Goal: Task Accomplishment & Management: Use online tool/utility

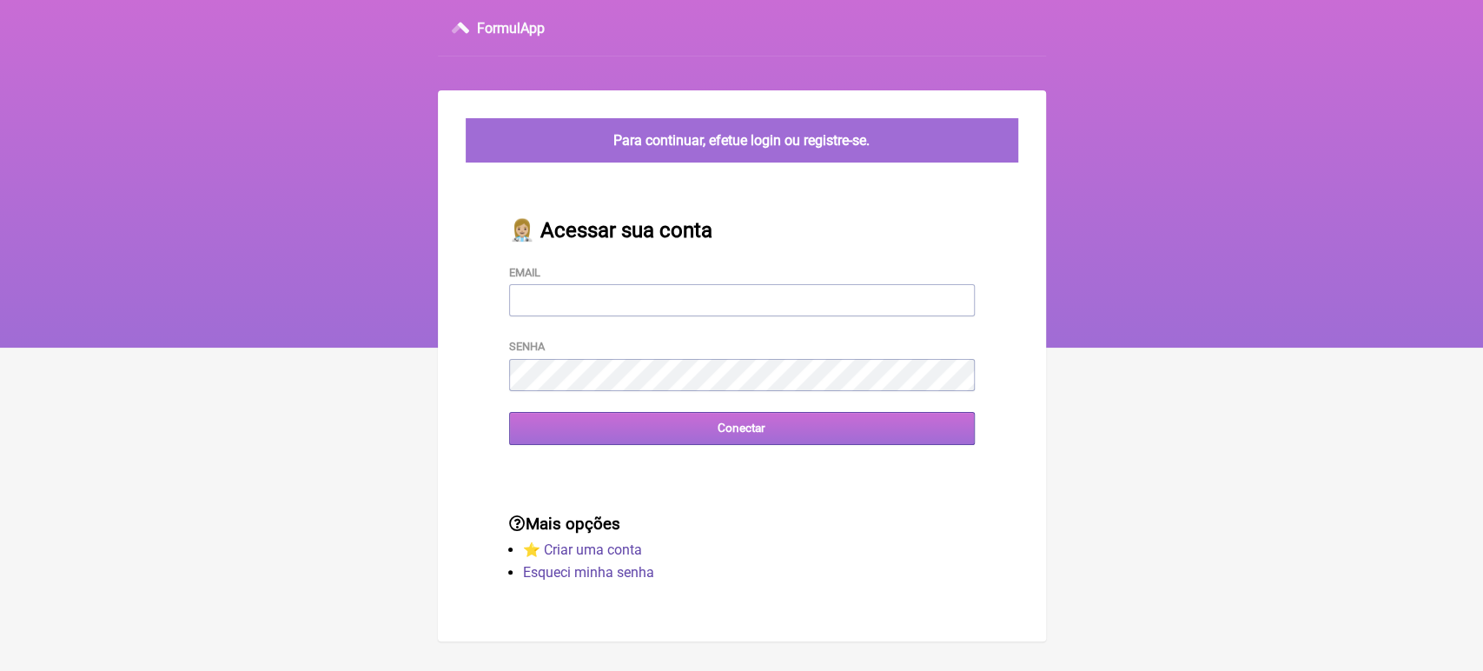
type input "[EMAIL_ADDRESS][DOMAIN_NAME]"
click at [629, 437] on input "Conectar" at bounding box center [742, 428] width 466 height 32
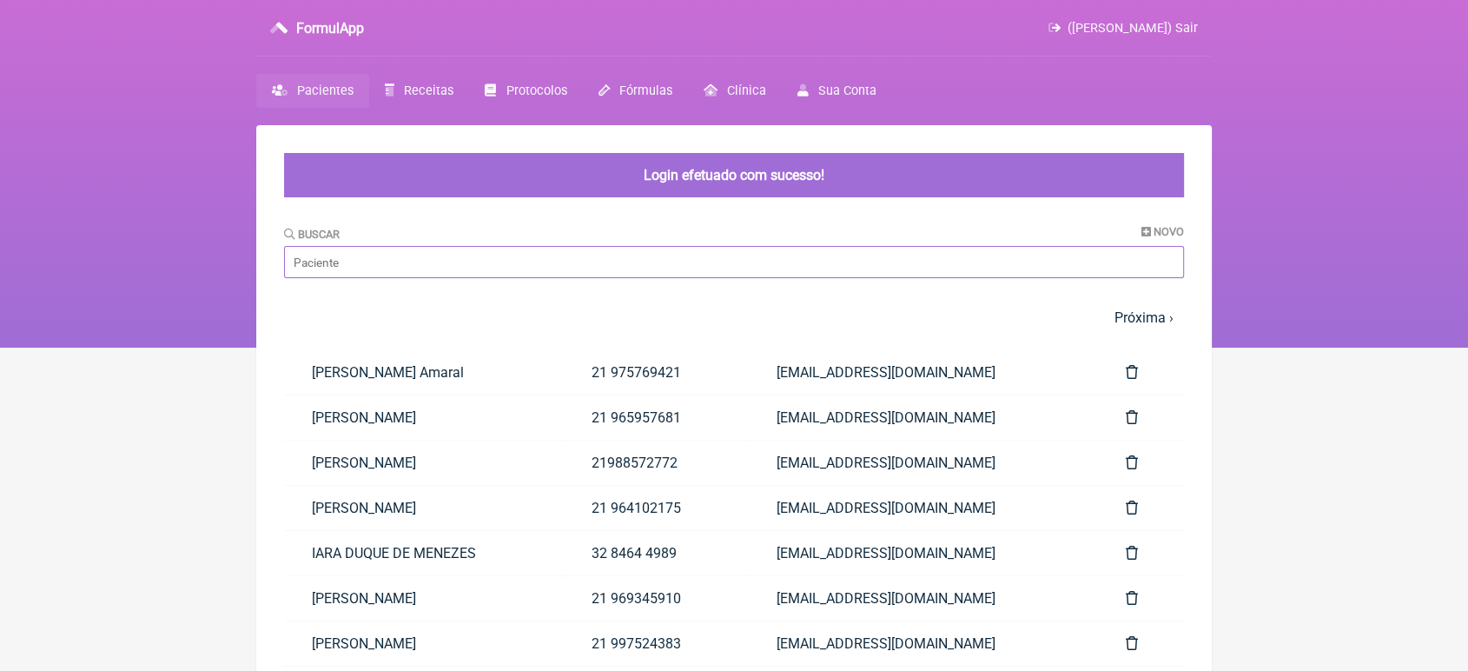
click at [533, 267] on input "Buscar" at bounding box center [734, 262] width 900 height 32
type input "W"
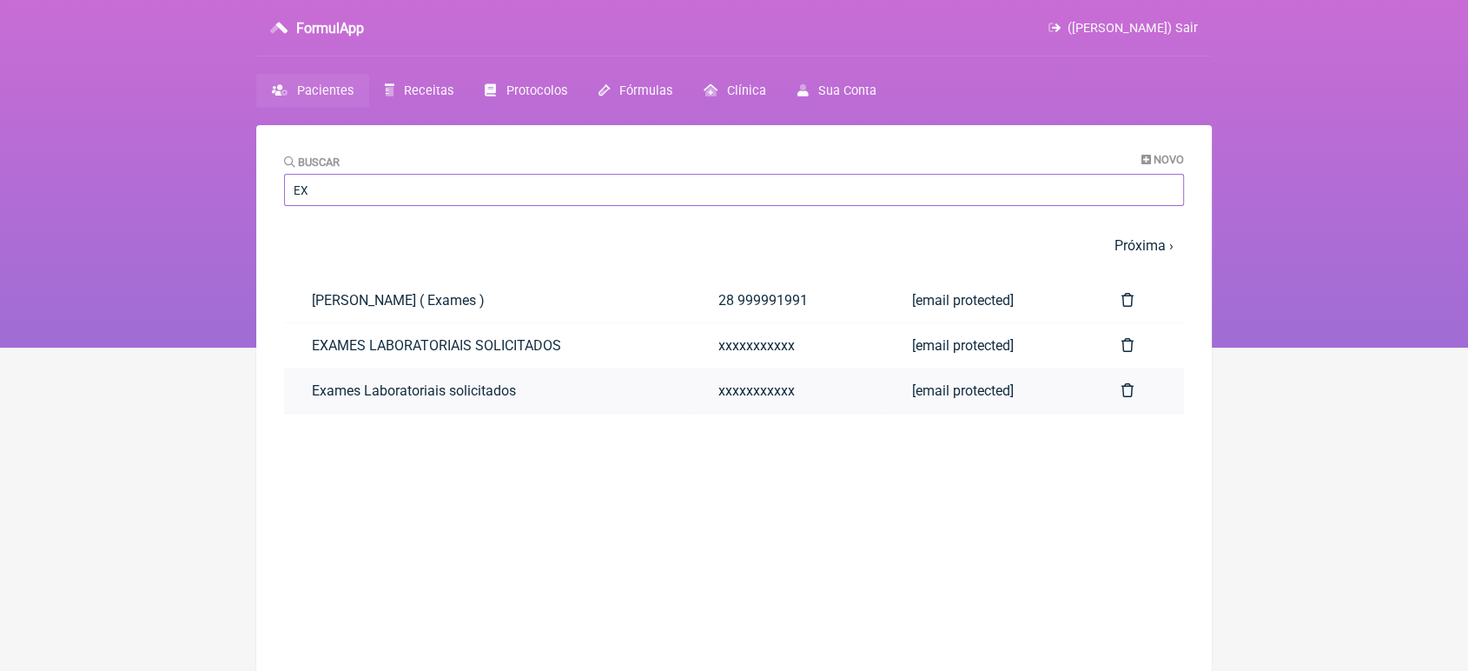
type input "EX"
click at [334, 386] on link "Exames Laboratoriais solicitados" at bounding box center [487, 390] width 407 height 44
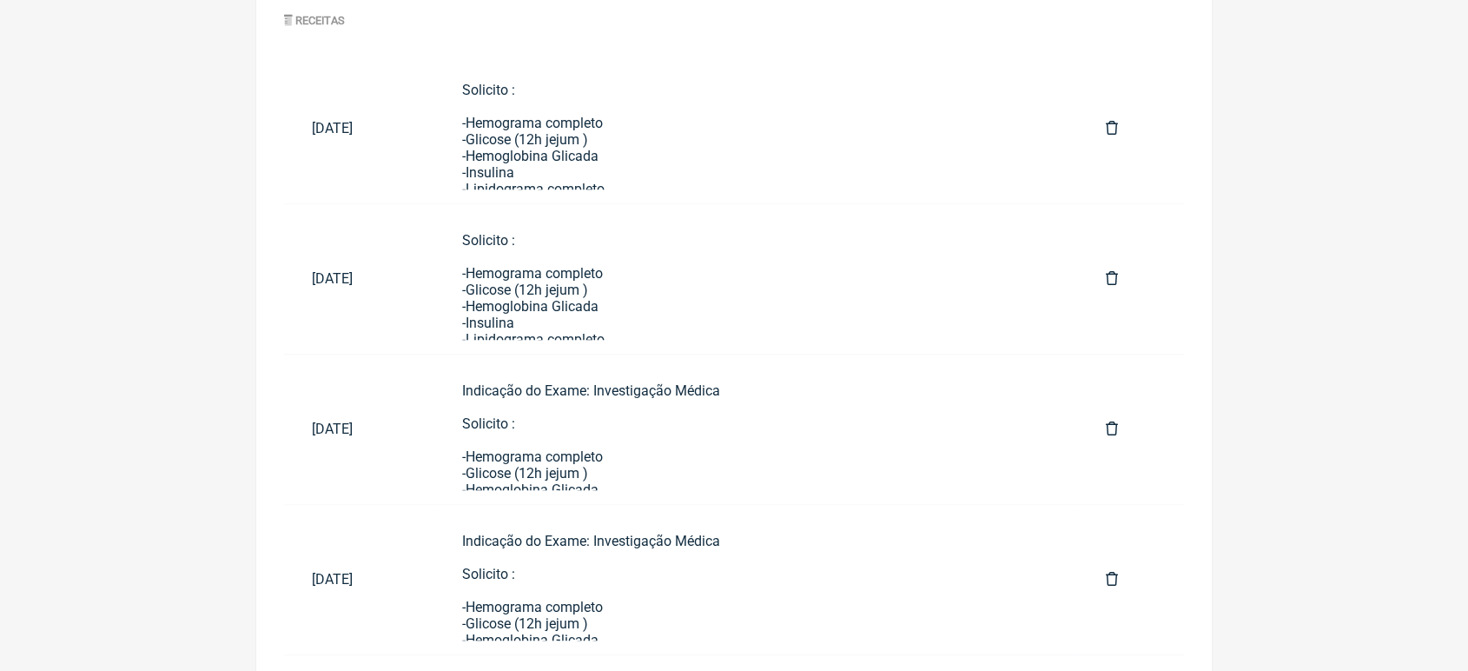
scroll to position [881, 0]
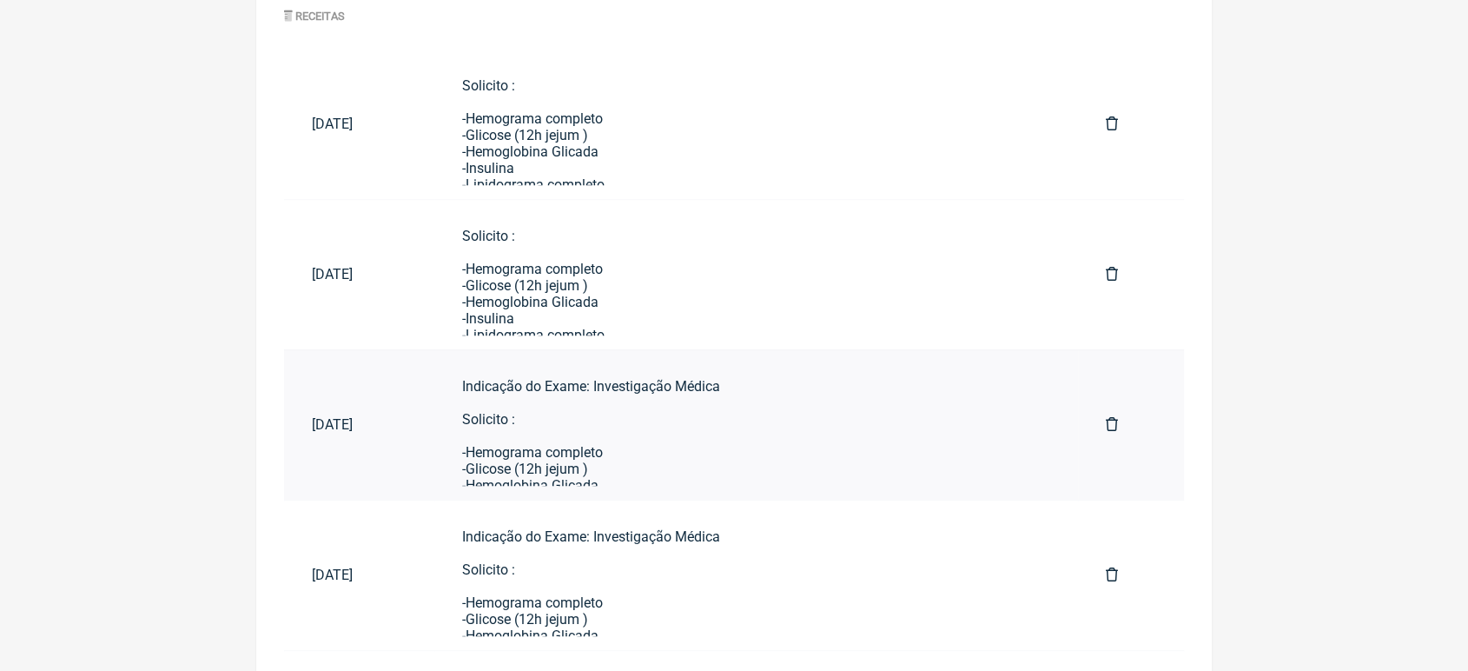
click at [646, 415] on div "Indicação do Exame: Investigação Médica Solicito : -Hemograma completo -Glicose…" at bounding box center [756, 634] width 588 height 512
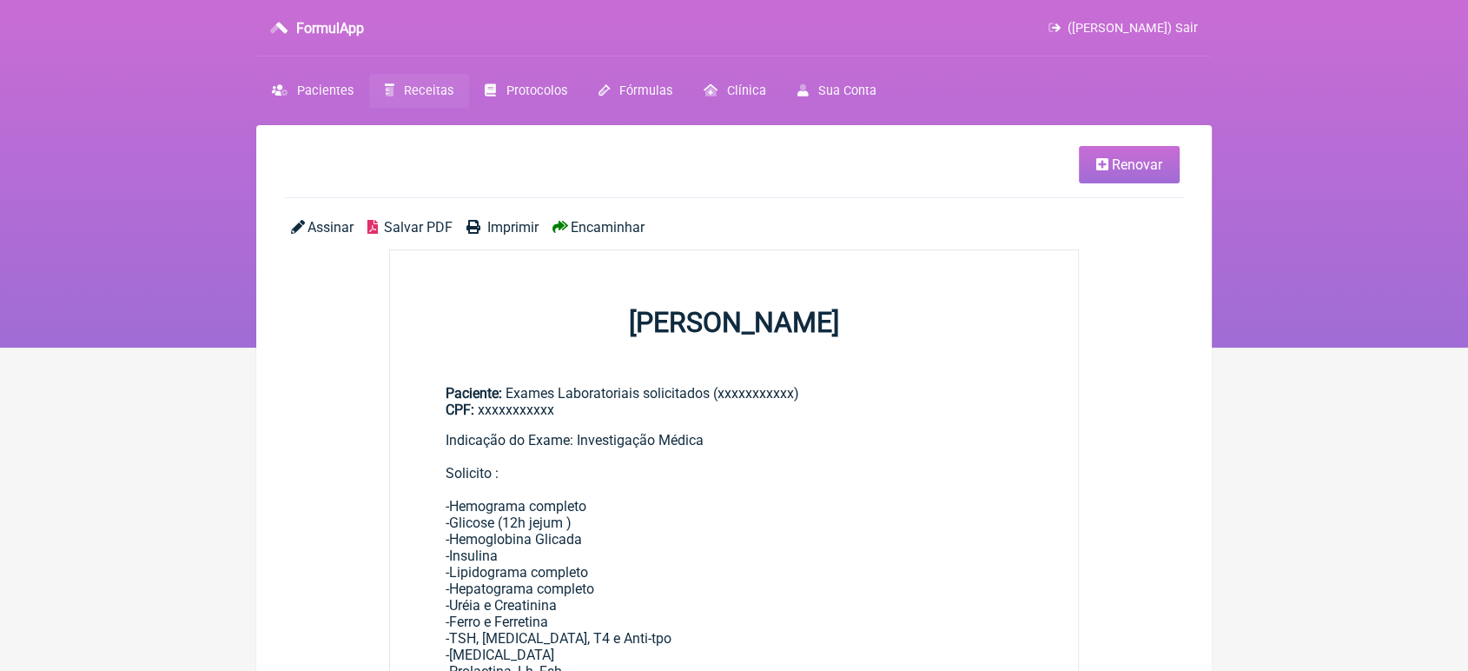
click at [1134, 162] on span "Renovar" at bounding box center [1137, 164] width 50 height 17
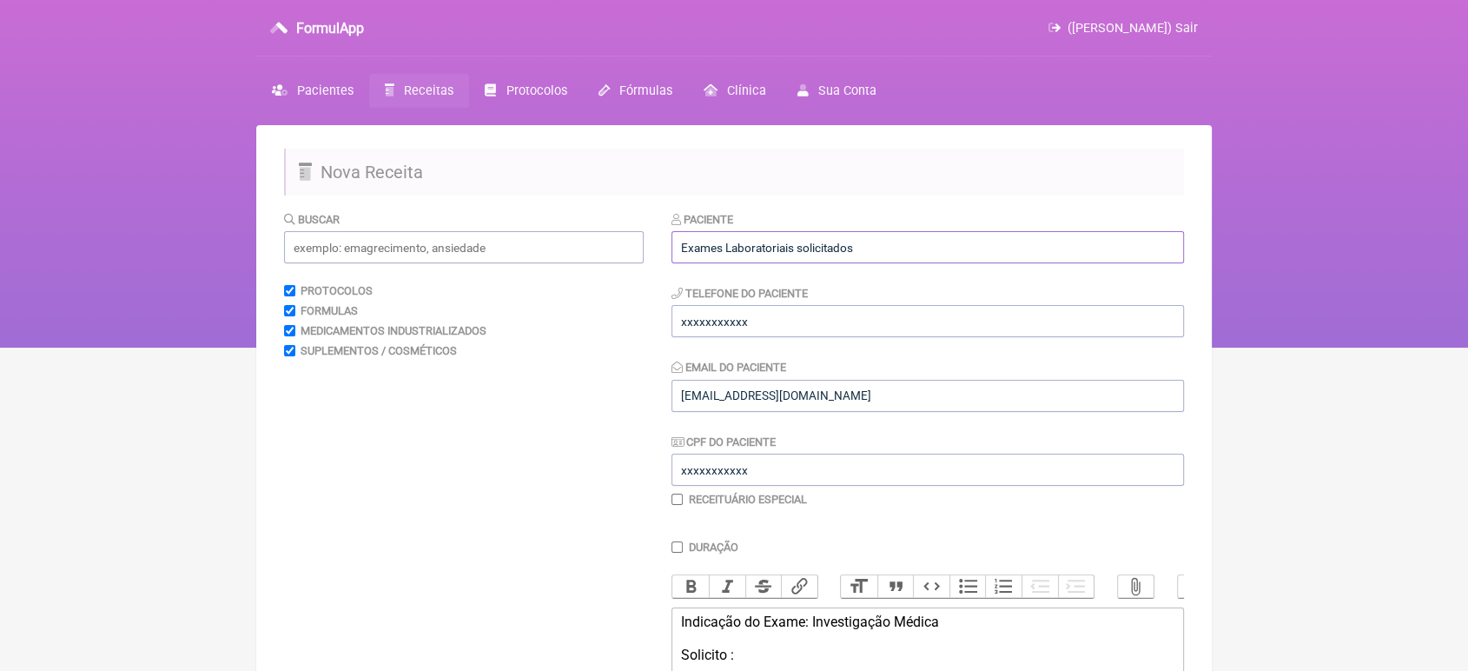
click at [980, 232] on input "Exames Laboratoriais solicitados" at bounding box center [927, 247] width 512 height 32
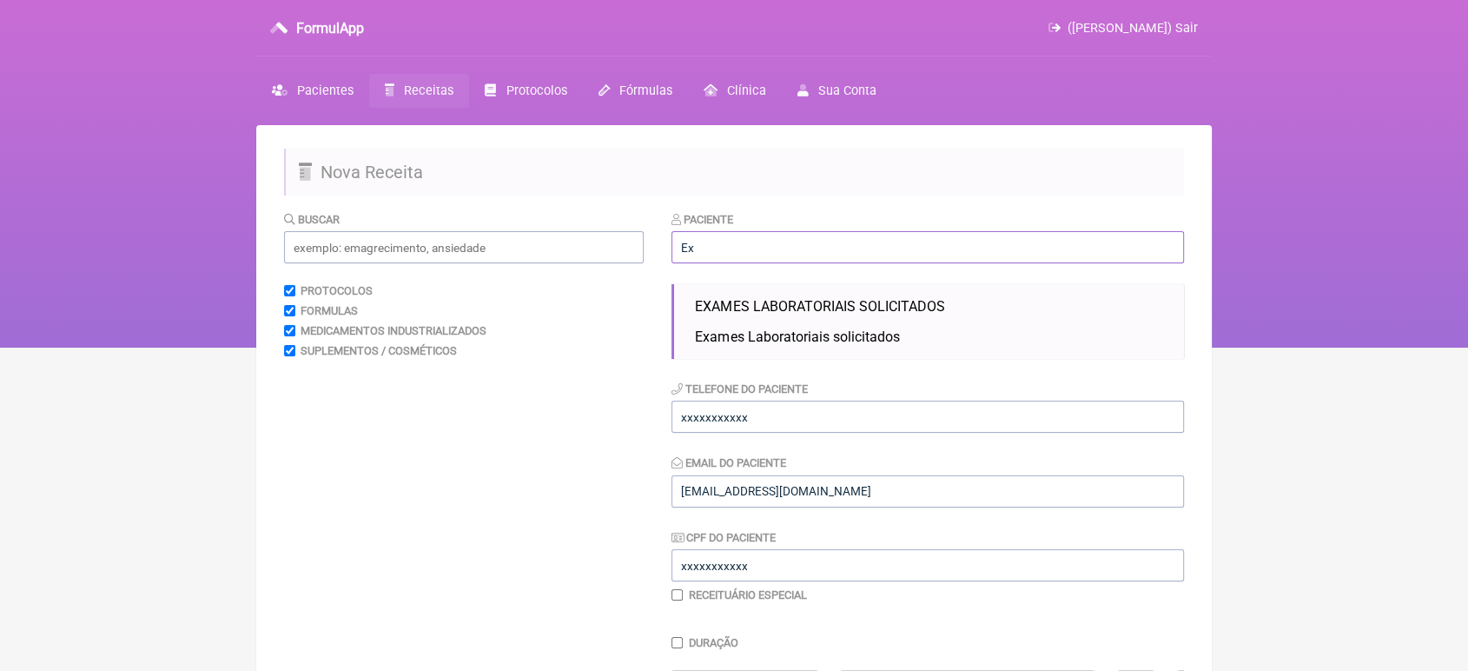
type input "E"
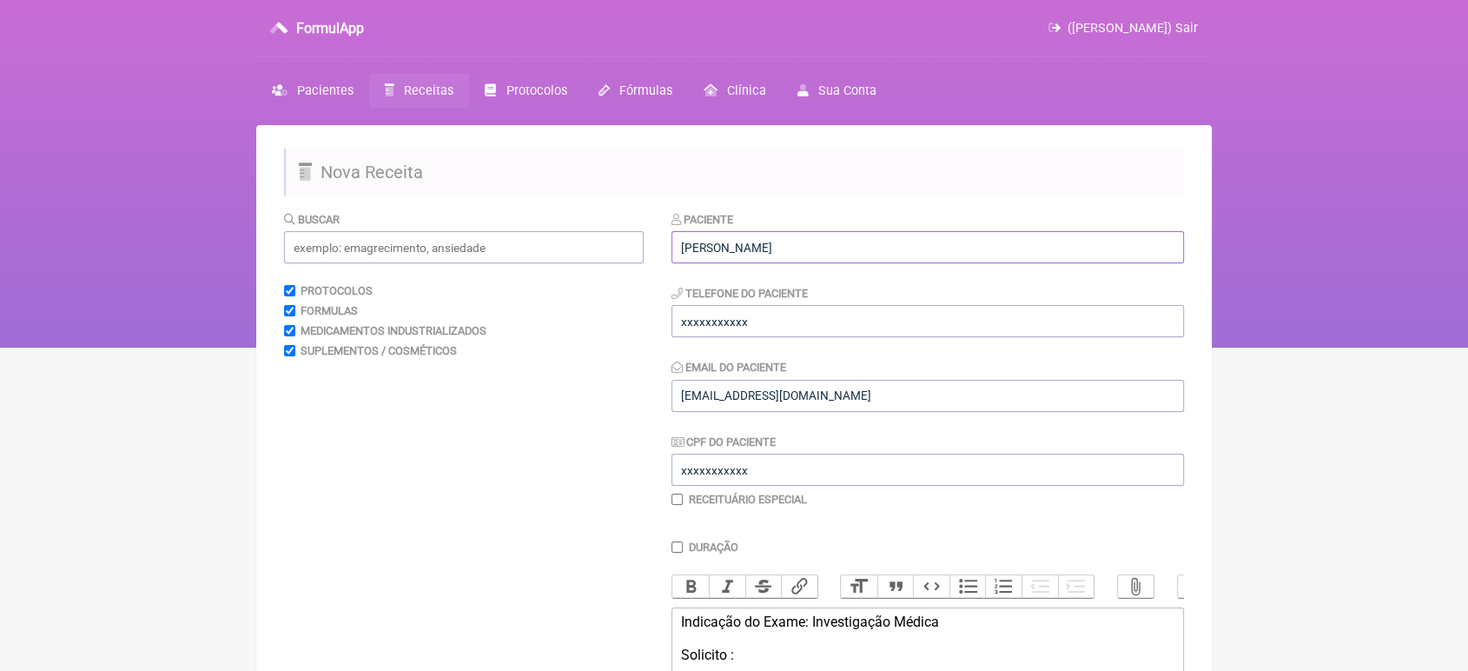
type input "[PERSON_NAME]"
click at [763, 310] on input "xxxxxxxxxxx" at bounding box center [927, 321] width 512 height 32
type input "x"
type input "21989548018"
click at [846, 473] on input "xxxxxxxxxxx" at bounding box center [927, 469] width 512 height 32
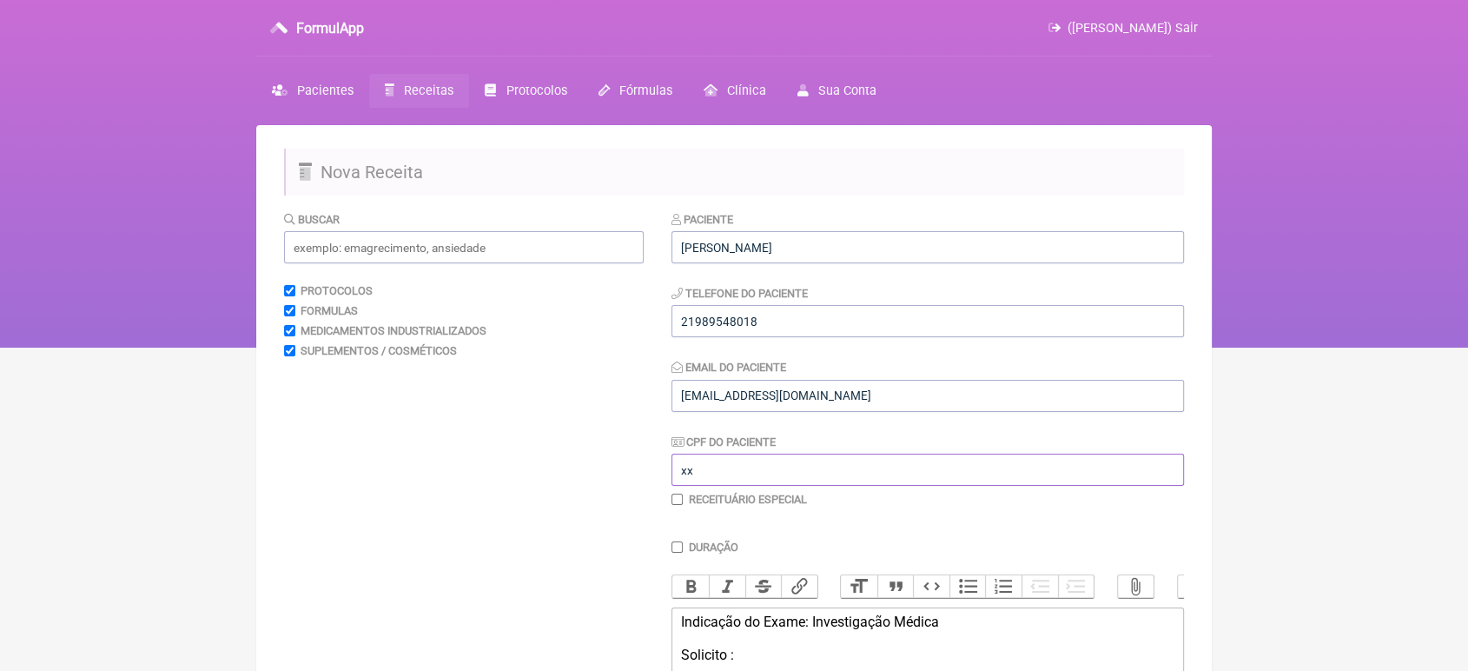
type input "x"
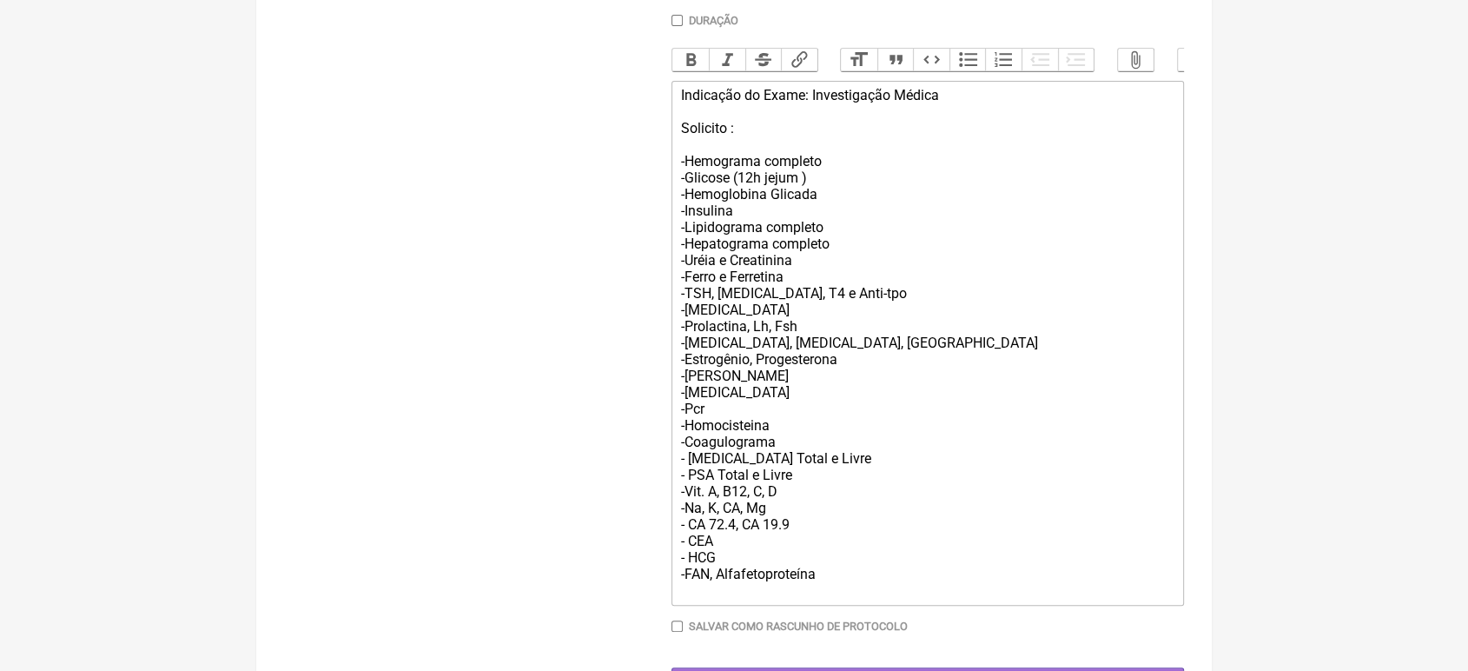
scroll to position [618, 0]
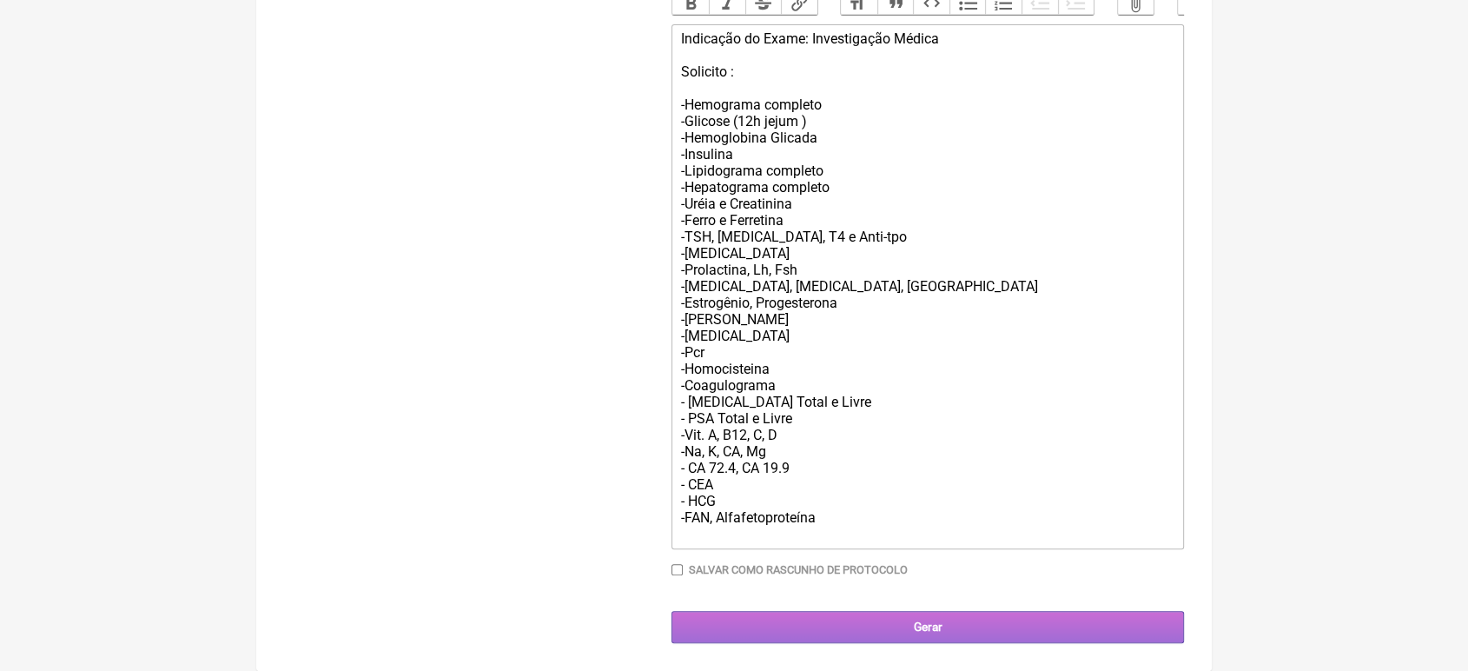
type input "17939822799"
click at [1048, 626] on input "Gerar" at bounding box center [927, 627] width 512 height 32
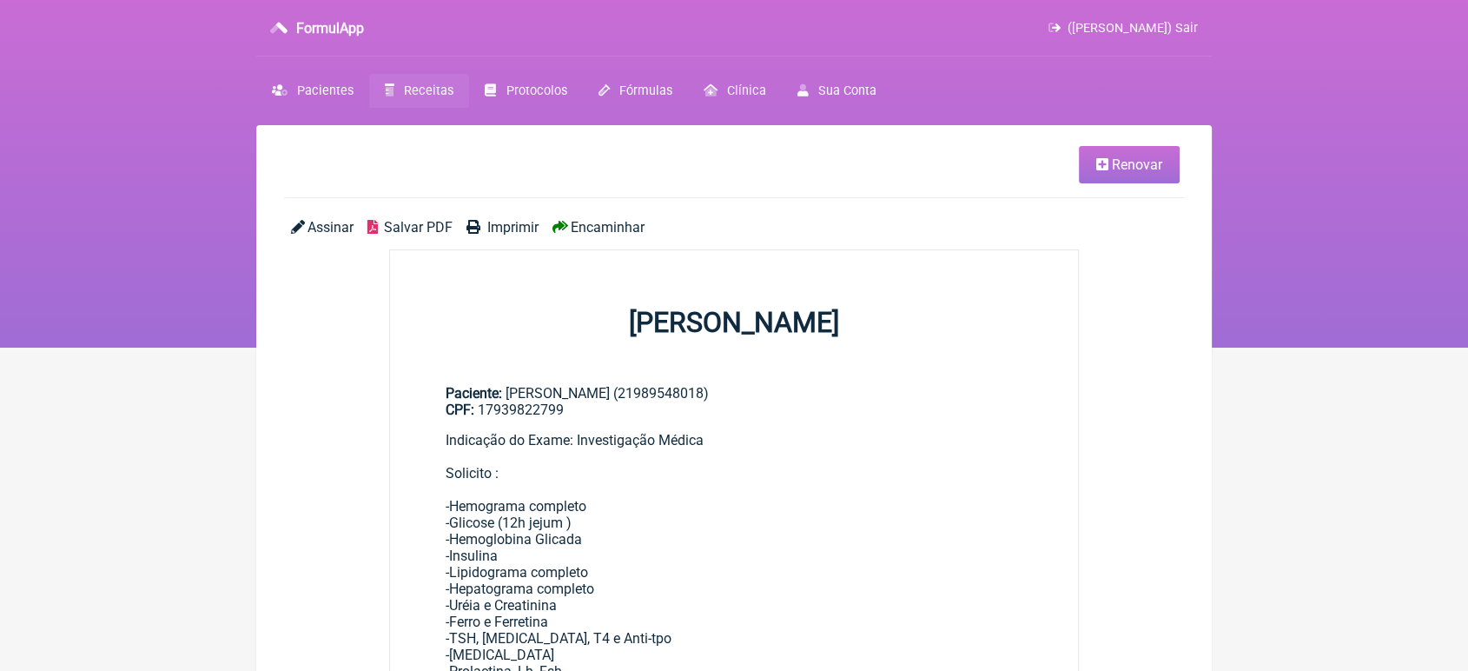
click at [639, 243] on div "Assinar Salvar PDF Imprimir Encaminhar" at bounding box center [734, 234] width 900 height 30
click at [619, 228] on span "Encaminhar" at bounding box center [608, 227] width 74 height 17
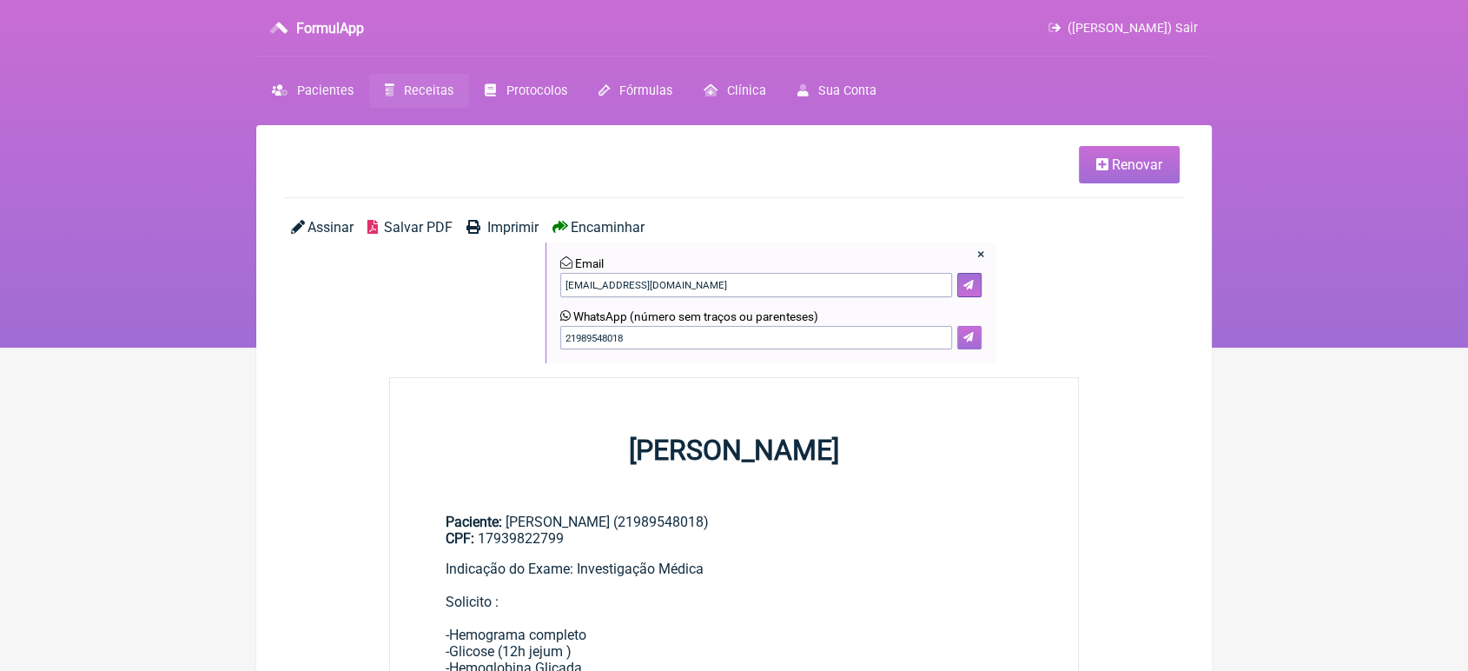
click at [968, 338] on icon at bounding box center [968, 337] width 10 height 10
